Goal: Check status

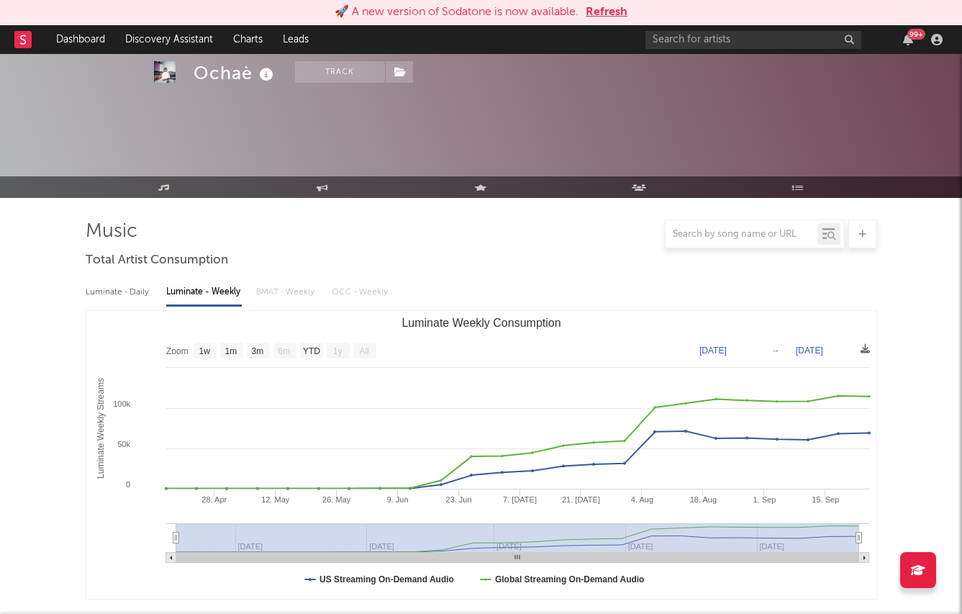
select select "1w"
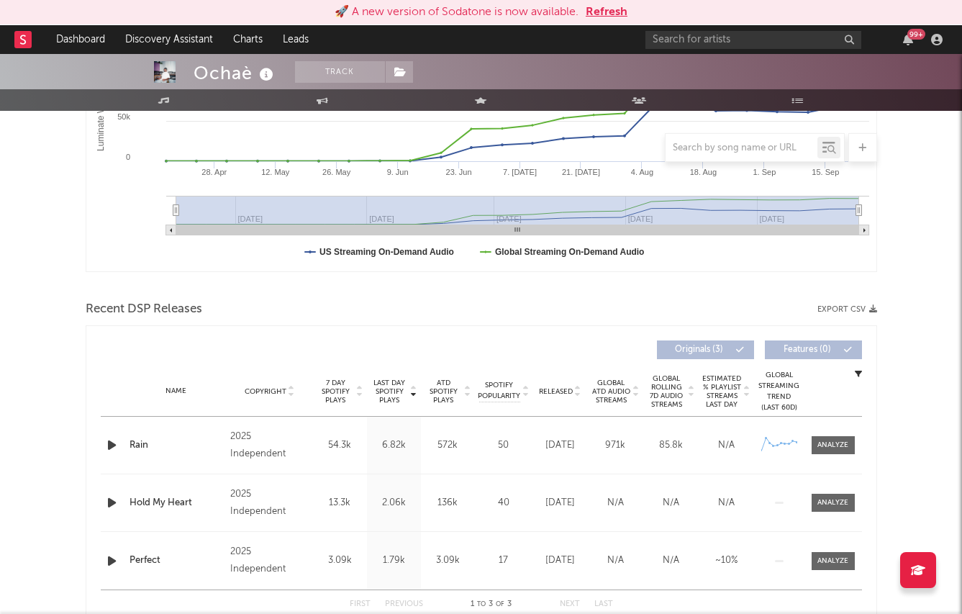
click at [598, 12] on button "Refresh" at bounding box center [607, 12] width 42 height 17
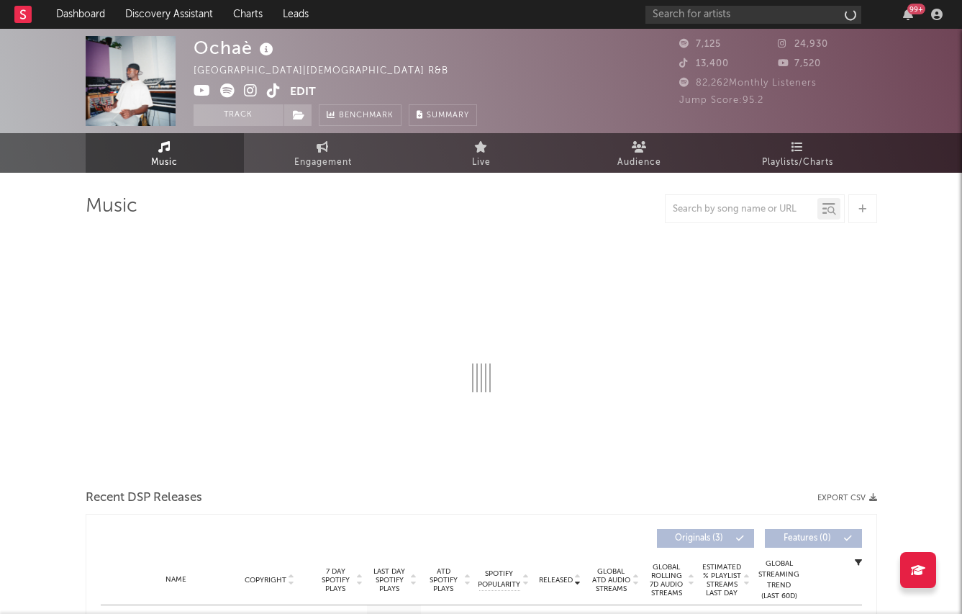
select select "1w"
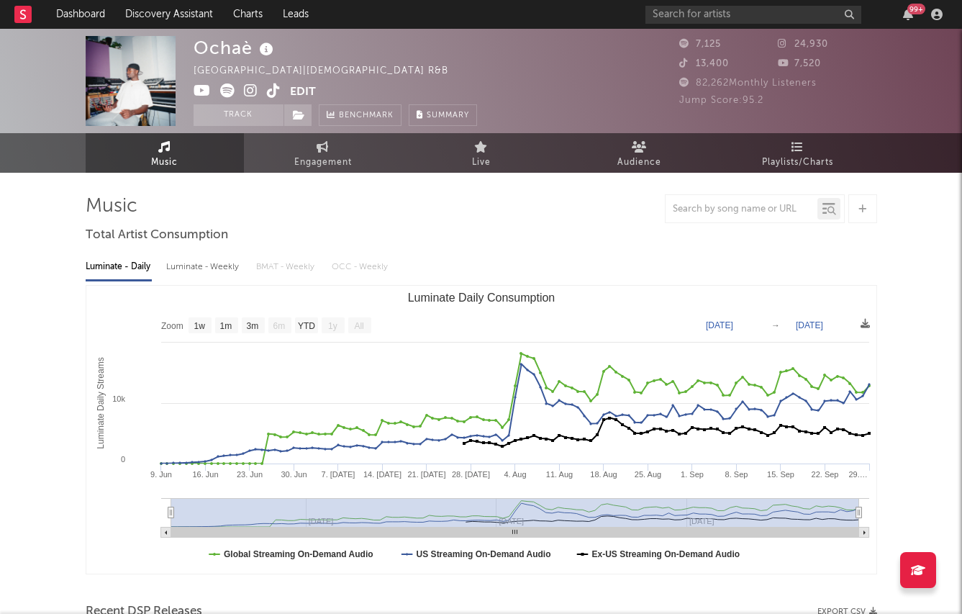
click at [250, 90] on icon at bounding box center [251, 90] width 14 height 14
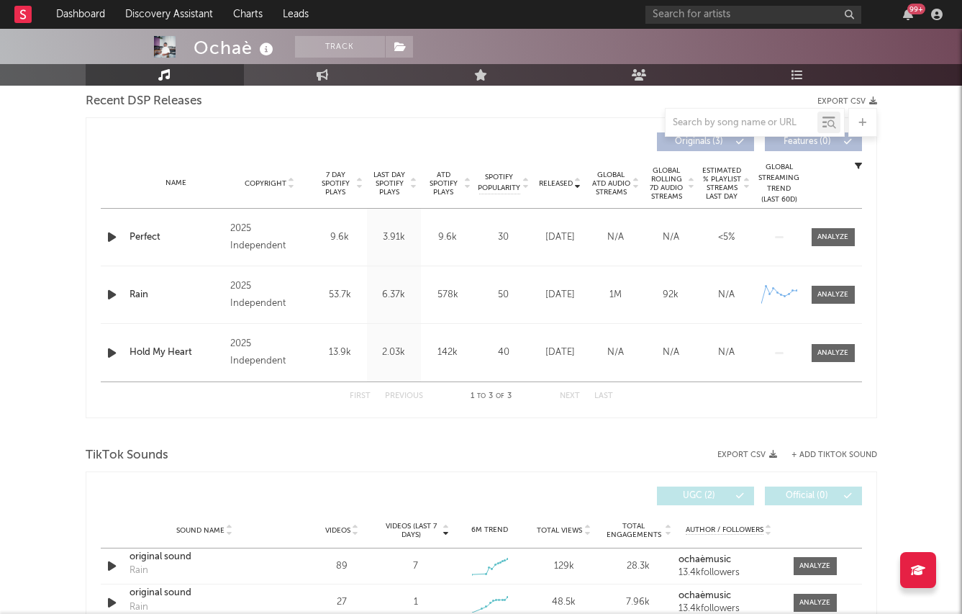
scroll to position [425, 0]
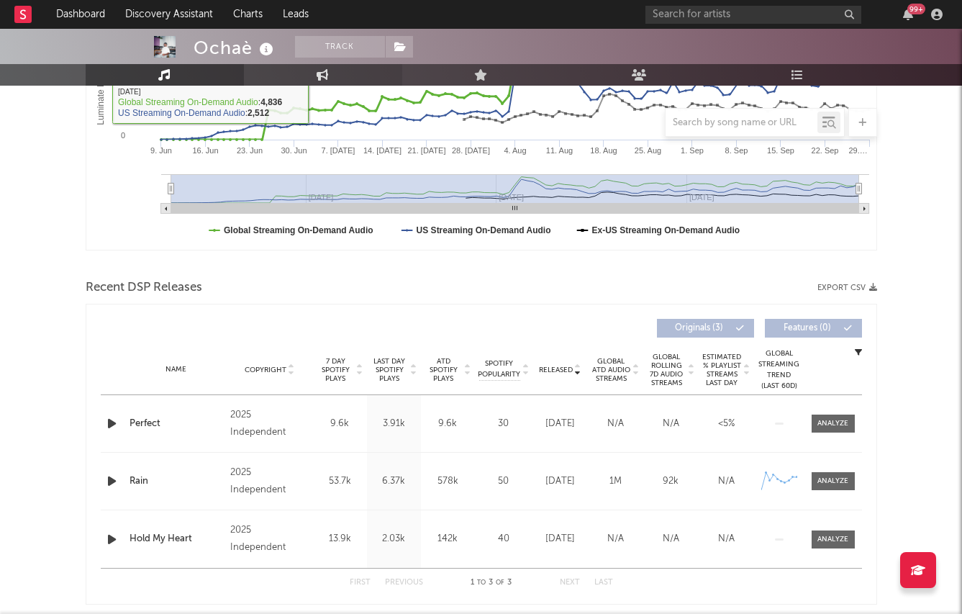
click at [314, 73] on link "Engagement" at bounding box center [323, 75] width 158 height 22
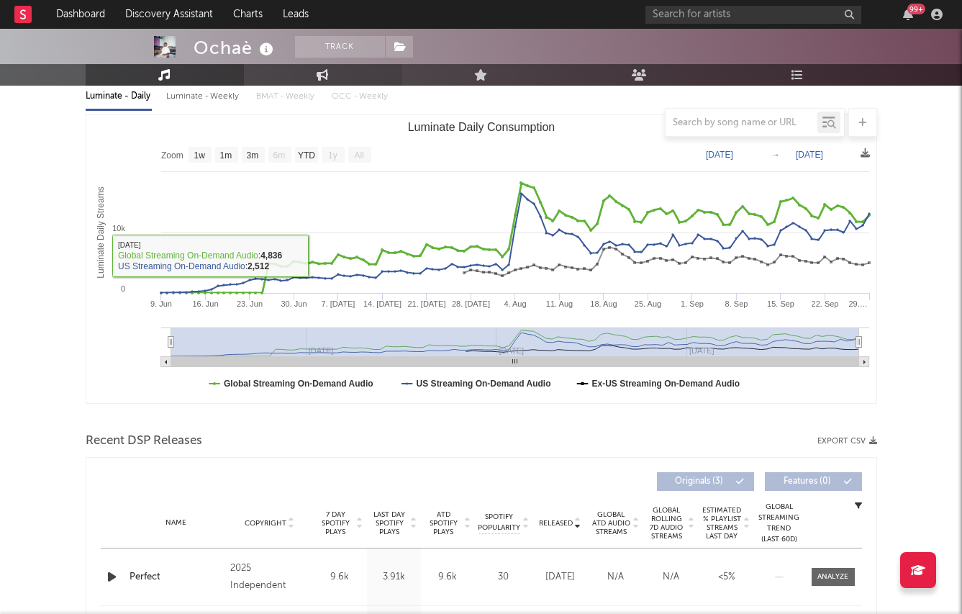
select select "1w"
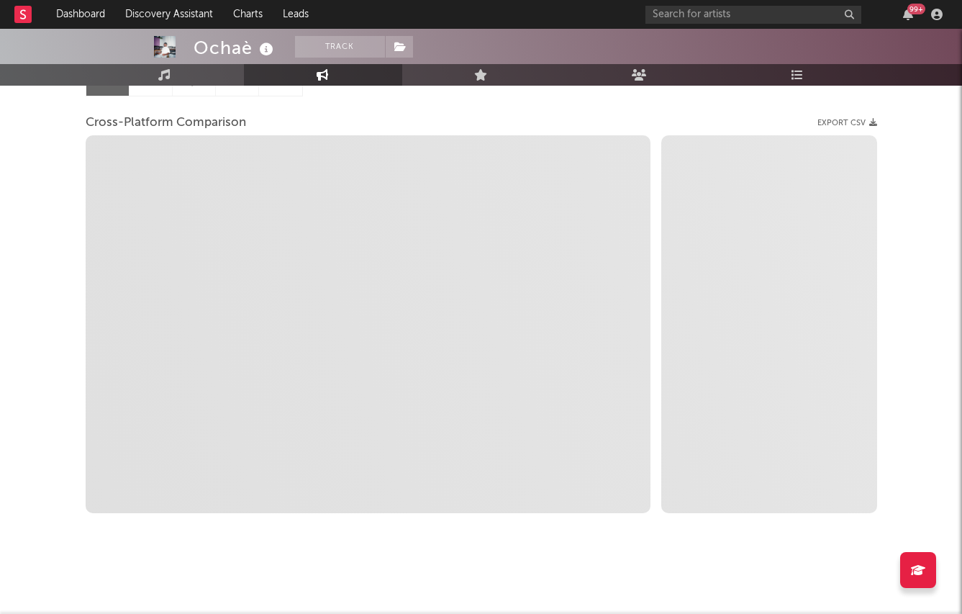
select select "1m"
